Goal: Entertainment & Leisure: Consume media (video, audio)

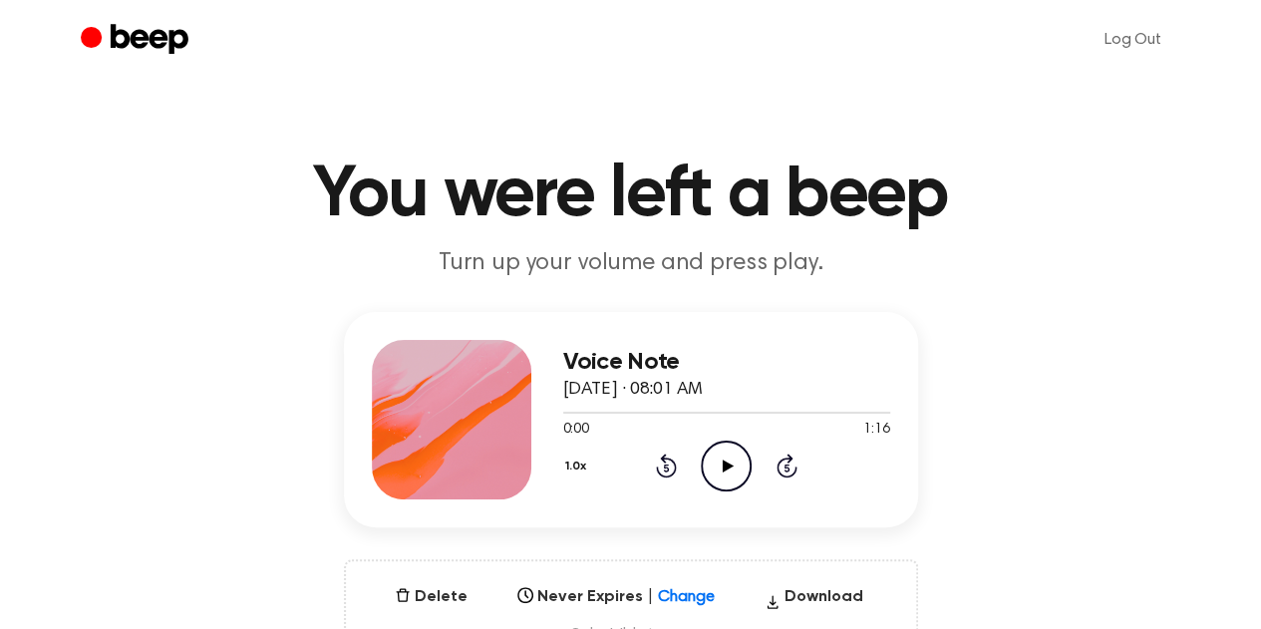
click at [732, 465] on icon at bounding box center [728, 466] width 11 height 13
click at [706, 470] on icon "Play Audio" at bounding box center [726, 466] width 51 height 51
click at [631, 412] on div at bounding box center [726, 413] width 327 height 2
click at [715, 404] on div at bounding box center [726, 412] width 327 height 16
click at [826, 412] on div at bounding box center [726, 413] width 327 height 2
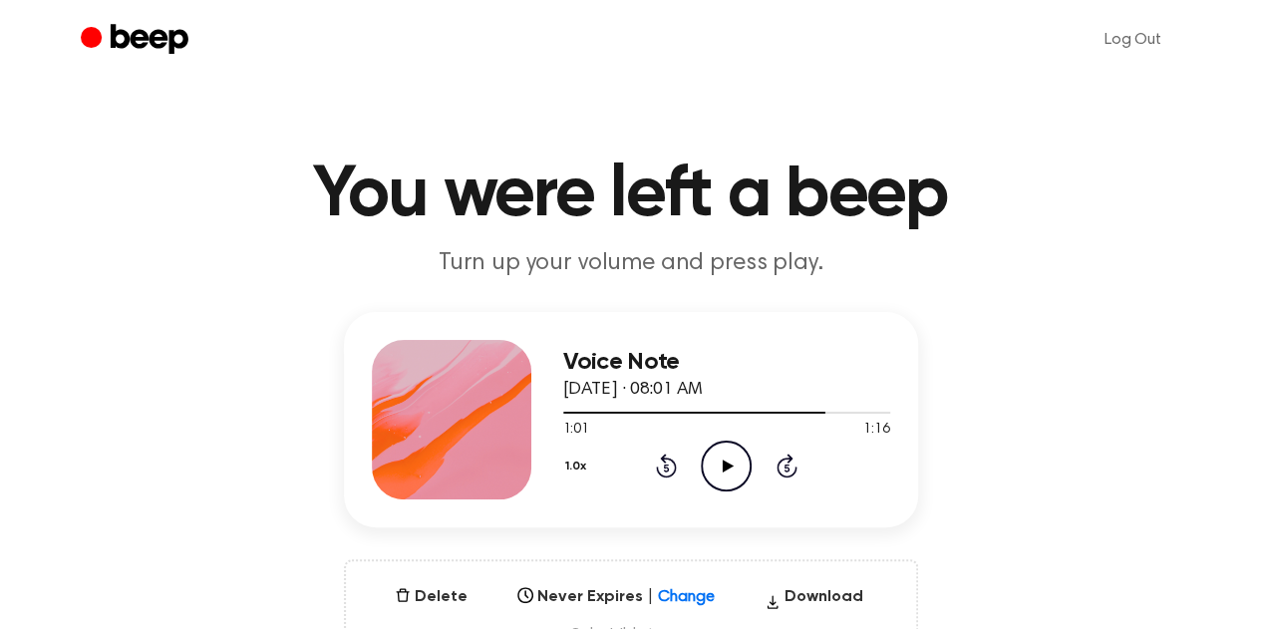
click at [733, 466] on icon "Play Audio" at bounding box center [726, 466] width 51 height 51
click at [729, 477] on icon "Play Audio" at bounding box center [726, 466] width 51 height 51
click at [732, 460] on icon "Play Audio" at bounding box center [726, 466] width 51 height 51
click at [712, 451] on icon "Play Audio" at bounding box center [726, 466] width 51 height 51
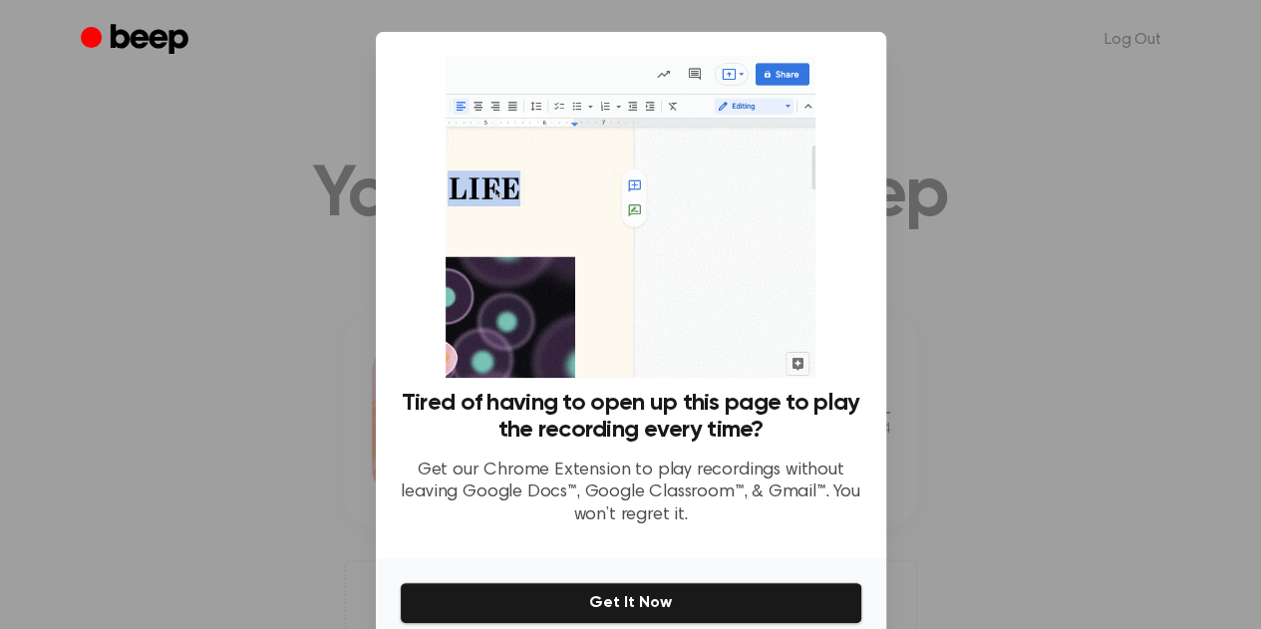
click at [1029, 117] on div at bounding box center [630, 314] width 1261 height 629
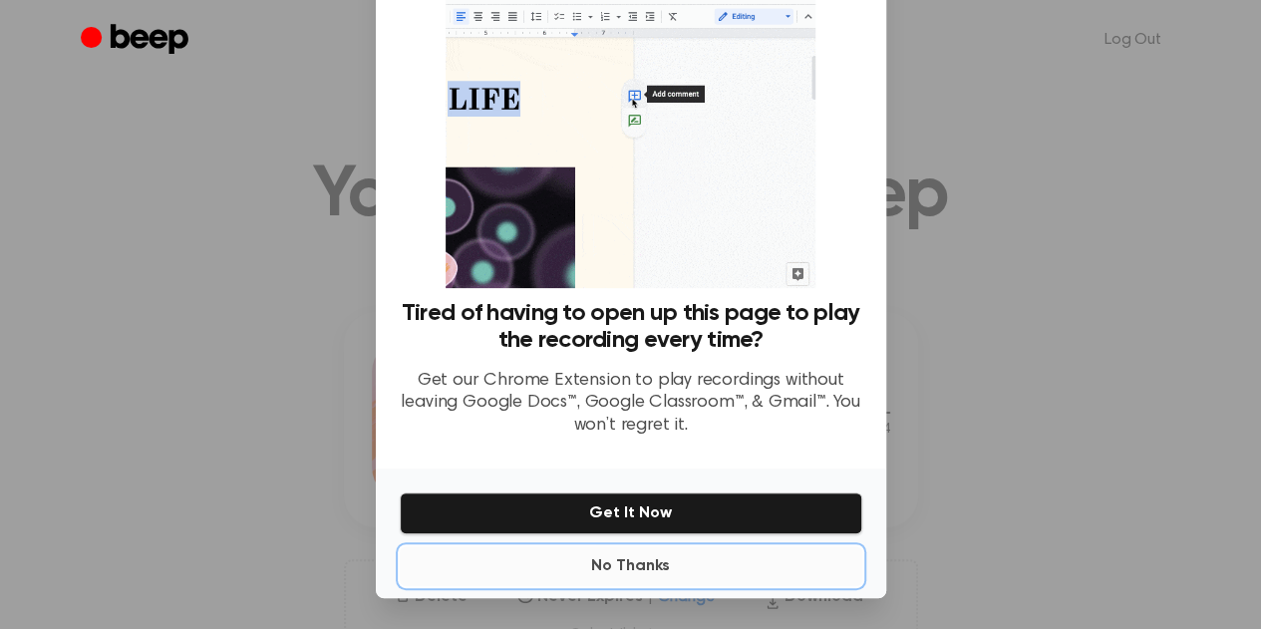
click at [610, 567] on button "No Thanks" at bounding box center [631, 566] width 463 height 40
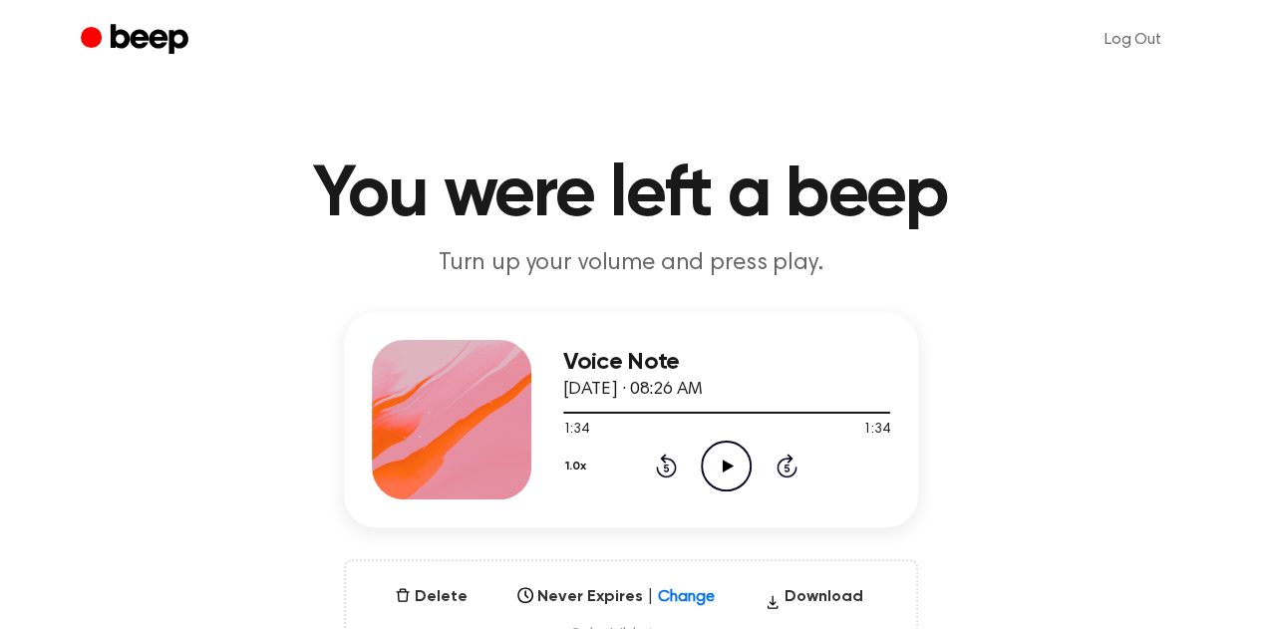
click at [740, 465] on icon "Play Audio" at bounding box center [726, 466] width 51 height 51
click at [727, 464] on icon at bounding box center [728, 466] width 11 height 13
click at [664, 470] on icon at bounding box center [666, 469] width 5 height 8
click at [738, 446] on icon "Pause Audio" at bounding box center [726, 466] width 51 height 51
click at [672, 465] on icon "Rewind 5 seconds" at bounding box center [666, 466] width 22 height 26
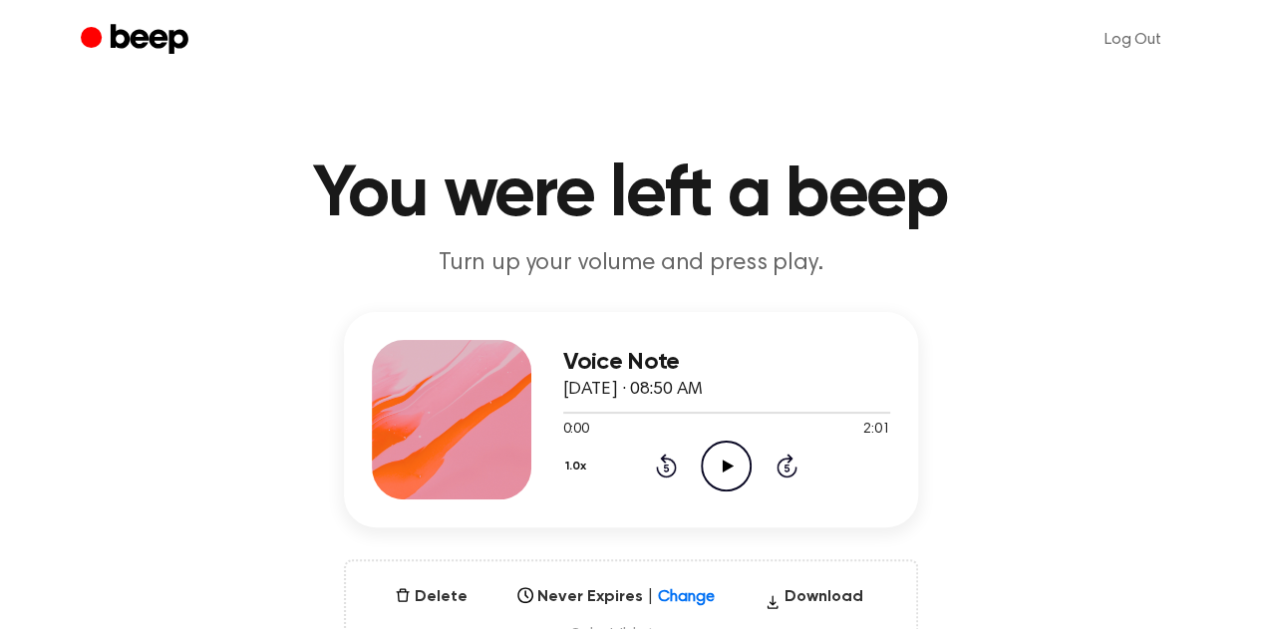
click at [733, 462] on icon "Play Audio" at bounding box center [726, 466] width 51 height 51
click at [719, 463] on icon "Play Audio" at bounding box center [726, 466] width 51 height 51
click at [648, 413] on div at bounding box center [726, 412] width 327 height 16
click at [613, 416] on div at bounding box center [726, 412] width 327 height 16
click at [729, 452] on icon "Play Audio" at bounding box center [726, 466] width 51 height 51
